Goal: Task Accomplishment & Management: Manage account settings

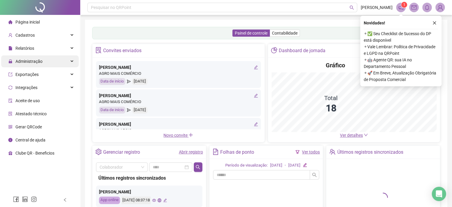
click at [37, 61] on span "Administração" at bounding box center [28, 61] width 27 height 5
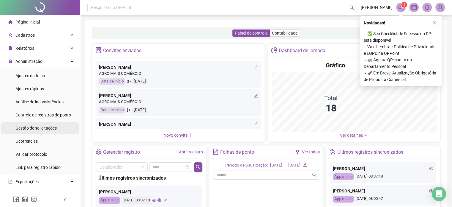
click at [31, 126] on span "Gestão de solicitações" at bounding box center [35, 127] width 41 height 5
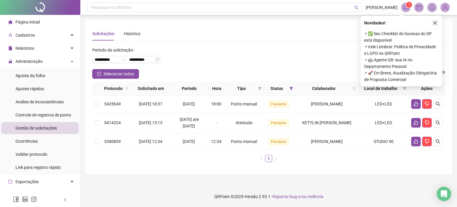
click at [434, 22] on icon "close" at bounding box center [434, 23] width 4 height 4
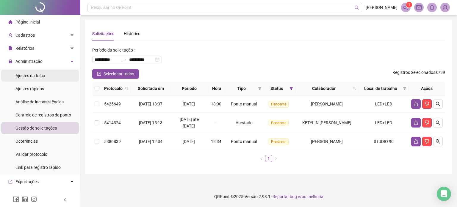
click at [30, 78] on div "Ajustes da folha" at bounding box center [30, 76] width 30 height 12
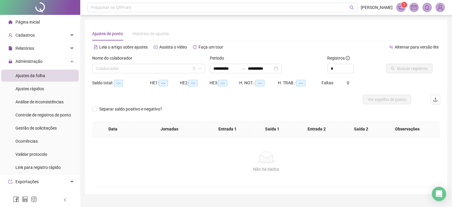
type input "**********"
click at [122, 66] on input "search" at bounding box center [146, 68] width 100 height 9
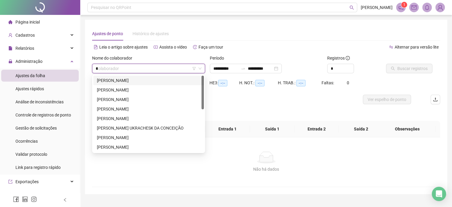
type input "**"
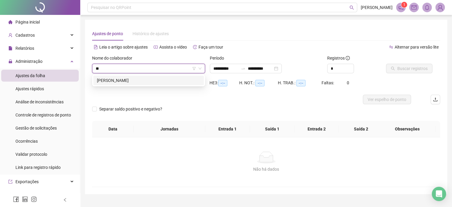
click at [130, 77] on div "PATRICIA BARBOSA ANTUNES" at bounding box center [148, 80] width 103 height 7
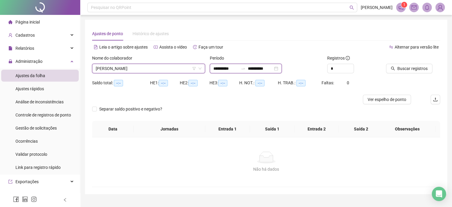
click at [220, 71] on input "**********" at bounding box center [225, 68] width 25 height 7
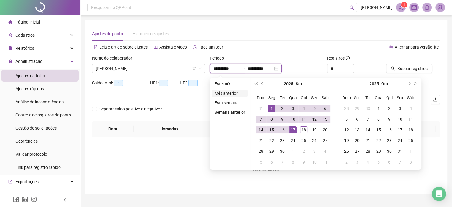
type input "**********"
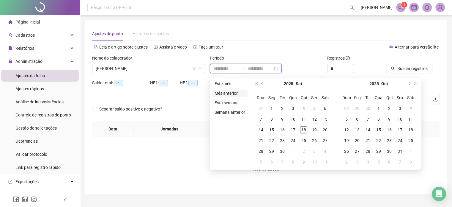
type input "**********"
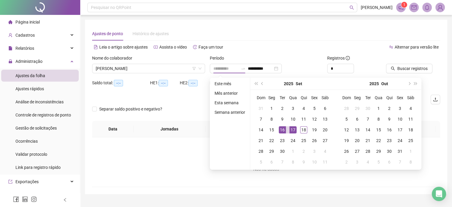
click at [282, 130] on div "16" at bounding box center [282, 129] width 7 height 7
type input "**********"
click at [301, 129] on div "18" at bounding box center [303, 129] width 7 height 7
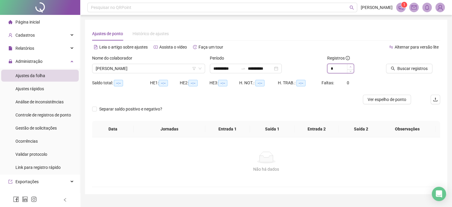
type input "*"
click at [350, 66] on icon "up" at bounding box center [351, 67] width 2 height 2
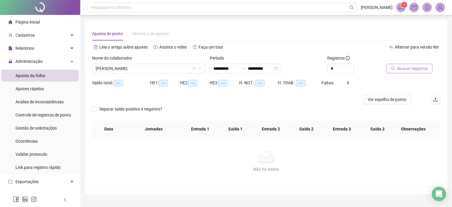
click at [393, 69] on icon "search" at bounding box center [393, 68] width 4 height 4
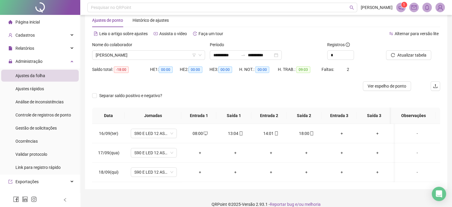
scroll to position [21, 0]
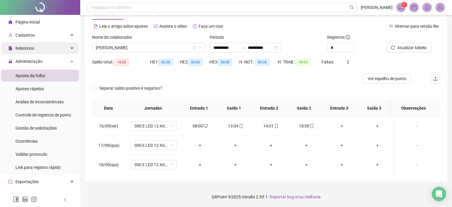
click at [24, 49] on span "Relatórios" at bounding box center [24, 48] width 19 height 5
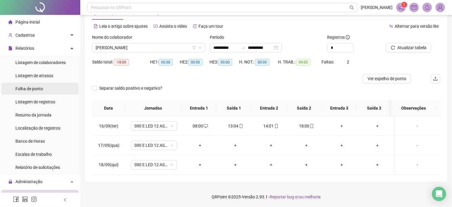
click at [40, 88] on span "Folha de ponto" at bounding box center [29, 88] width 28 height 5
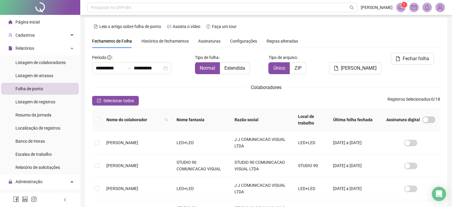
scroll to position [18, 0]
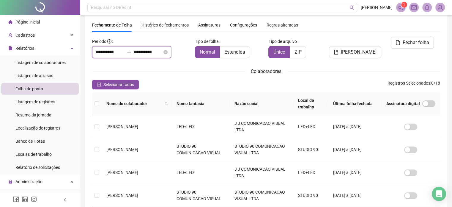
click at [113, 54] on input "**********" at bounding box center [110, 51] width 29 height 7
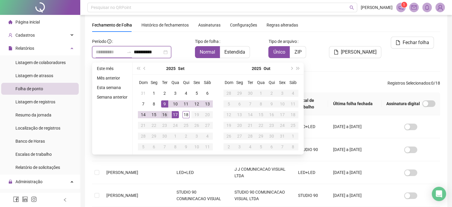
type input "**********"
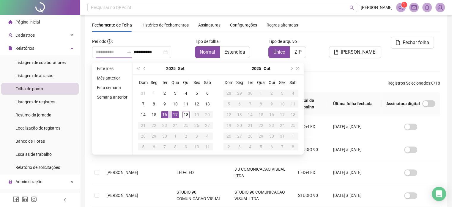
click at [164, 114] on div "16" at bounding box center [164, 114] width 7 height 7
type input "**********"
click at [184, 114] on div "18" at bounding box center [185, 114] width 7 height 7
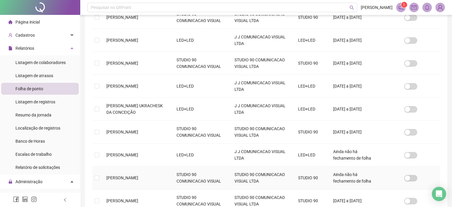
scroll to position [206, 0]
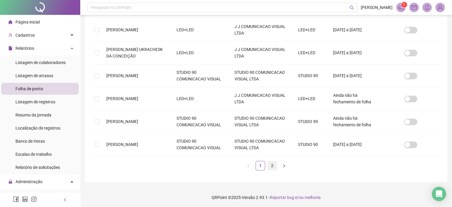
click at [273, 164] on link "2" at bounding box center [272, 165] width 9 height 9
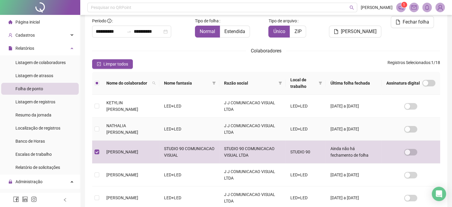
scroll to position [0, 0]
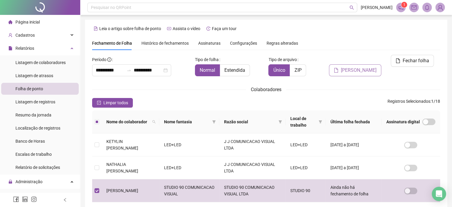
click at [352, 67] on span "Gerar espelho" at bounding box center [359, 70] width 36 height 7
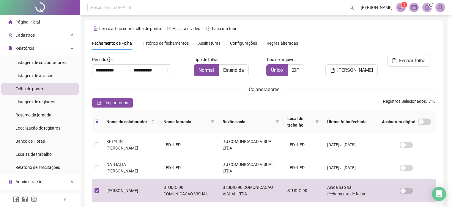
scroll to position [18, 0]
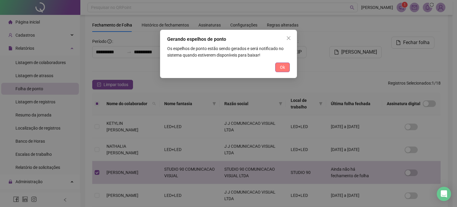
click at [286, 67] on button "Ok" at bounding box center [282, 67] width 15 height 10
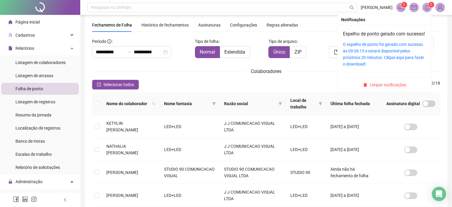
drag, startPoint x: 398, startPoint y: 50, endPoint x: 399, endPoint y: 54, distance: 4.5
click at [398, 50] on link "O espelho de ponto foi gerado com sucesso às 09:36:15 e estará disponível pelos…" at bounding box center [383, 54] width 81 height 24
click at [383, 88] on span "Limpar notificações" at bounding box center [388, 84] width 37 height 7
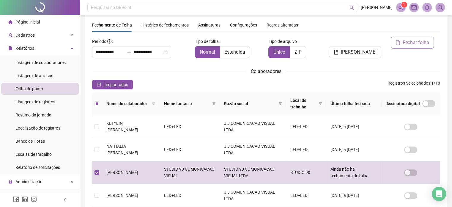
click at [409, 43] on span "Fechar folha" at bounding box center [416, 42] width 26 height 7
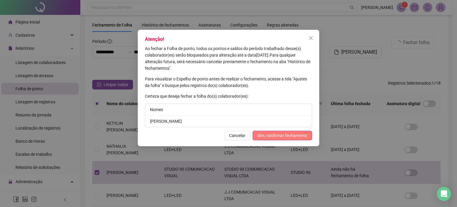
click at [278, 133] on span "Sim, confirmar fechamento" at bounding box center [282, 135] width 50 height 7
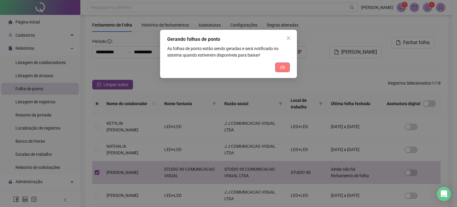
click at [285, 65] on button "Ok" at bounding box center [282, 67] width 15 height 10
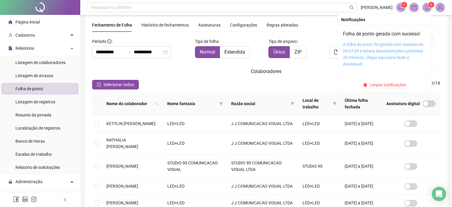
click at [394, 46] on link "A folha de ponto foi gerada com sucesso às 09:37:04 e estará disponível pelos p…" at bounding box center [383, 54] width 80 height 24
click at [386, 82] on span "Limpar notificações" at bounding box center [388, 84] width 37 height 7
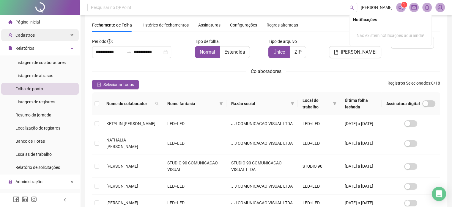
click at [25, 37] on span "Cadastros" at bounding box center [24, 35] width 19 height 5
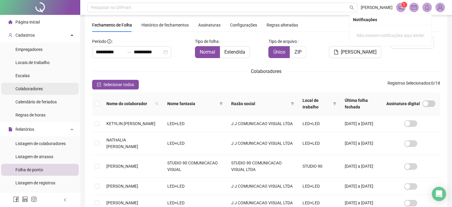
click at [29, 86] on span "Colaboradores" at bounding box center [28, 88] width 27 height 5
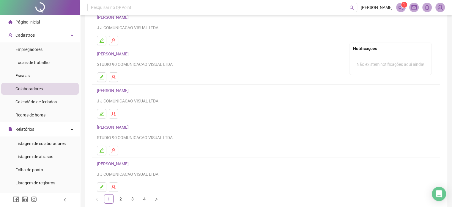
scroll to position [81, 0]
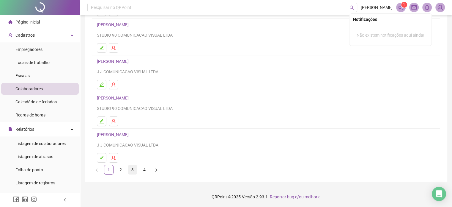
click at [134, 168] on link "3" at bounding box center [132, 169] width 9 height 9
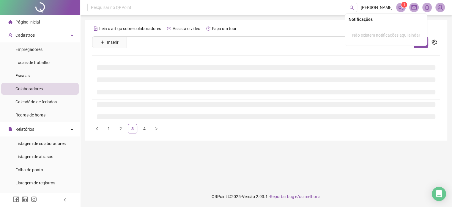
scroll to position [0, 0]
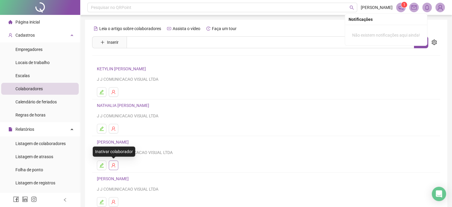
click at [112, 165] on icon "user-delete" at bounding box center [113, 165] width 5 height 5
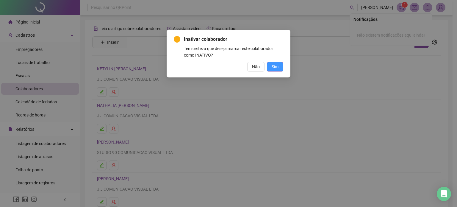
click at [270, 67] on button "Sim" at bounding box center [275, 67] width 16 height 10
